Goal: Task Accomplishment & Management: Use online tool/utility

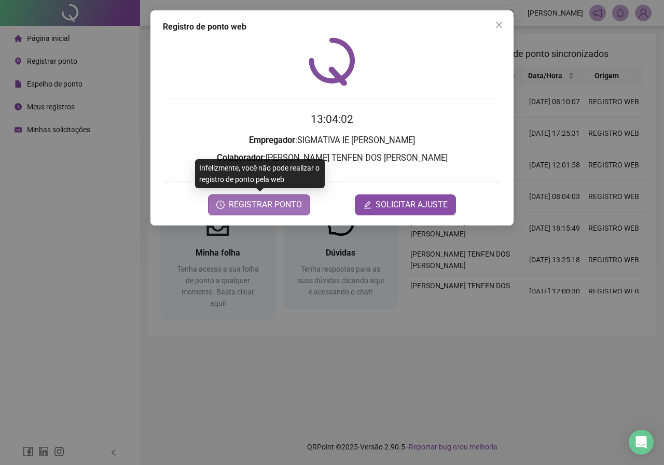
click at [306, 207] on button "REGISTRAR PONTO" at bounding box center [259, 205] width 102 height 21
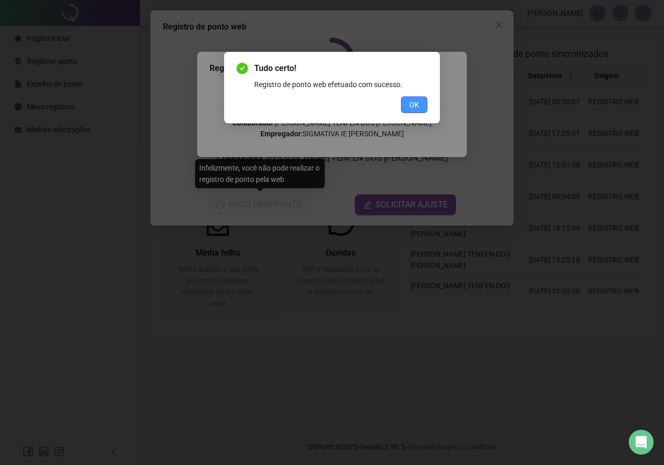
click at [410, 105] on span "OK" at bounding box center [414, 104] width 10 height 11
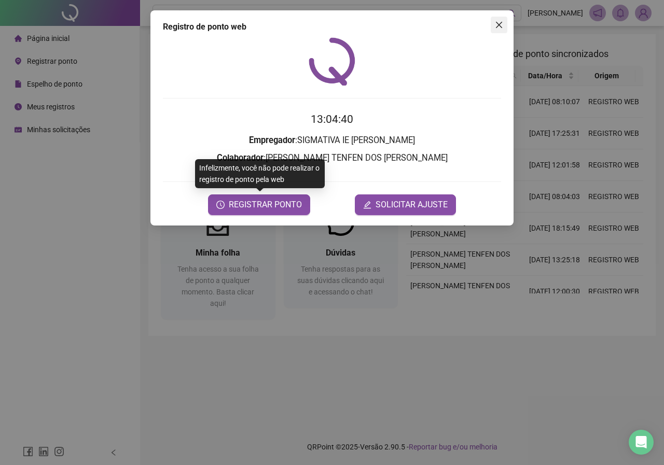
click at [497, 21] on icon "close" at bounding box center [499, 25] width 8 height 8
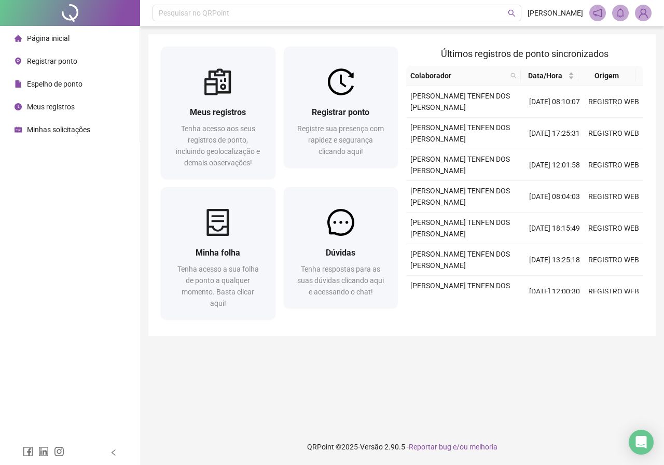
click at [73, 84] on span "Espelho de ponto" at bounding box center [55, 84] width 56 height 8
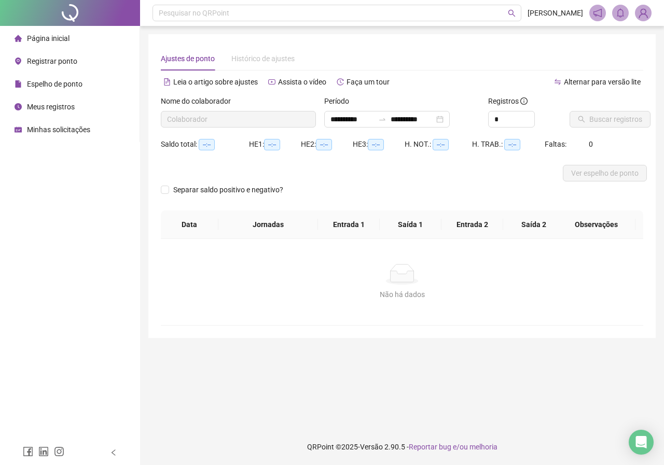
type input "**********"
type input "*"
click at [528, 116] on icon "up" at bounding box center [529, 117] width 4 height 4
click at [588, 172] on span "Ver espelho de ponto" at bounding box center [604, 173] width 67 height 11
